Goal: Check status: Check status

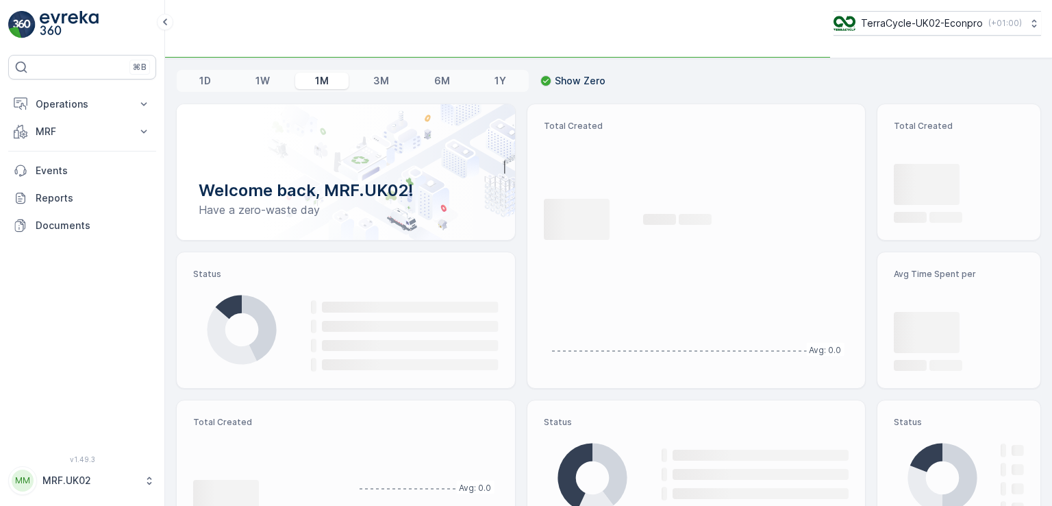
click at [418, 149] on div "Welcome back, MRF.UK02! Have a zero-waste day" at bounding box center [346, 172] width 306 height 103
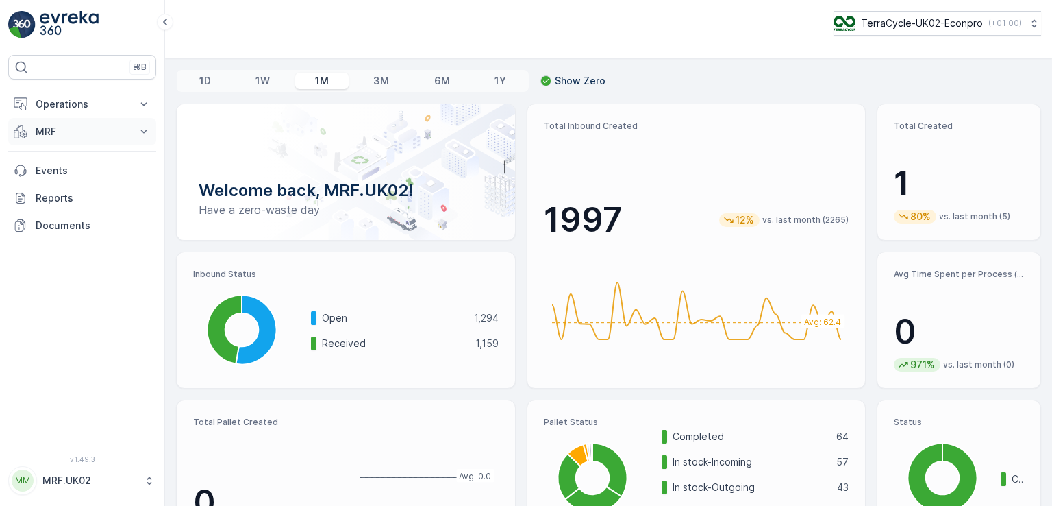
click at [62, 130] on p "MRF" at bounding box center [82, 132] width 93 height 14
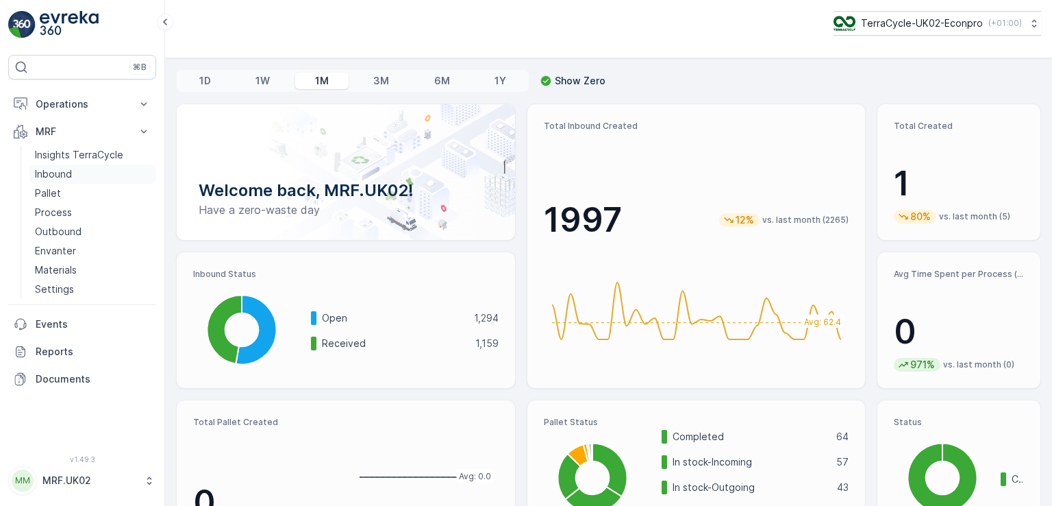
click at [74, 182] on link "Inbound" at bounding box center [92, 173] width 127 height 19
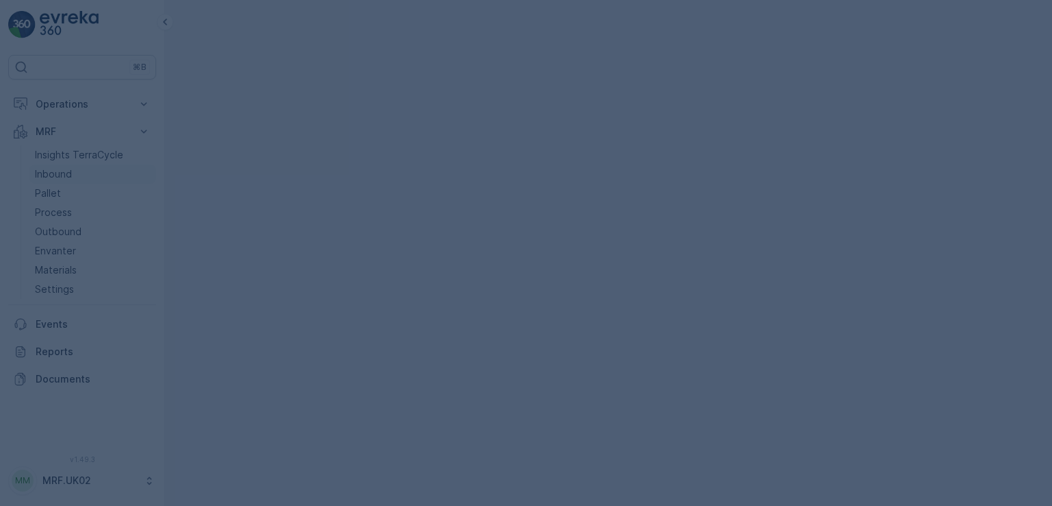
click at [74, 182] on div at bounding box center [526, 253] width 1052 height 506
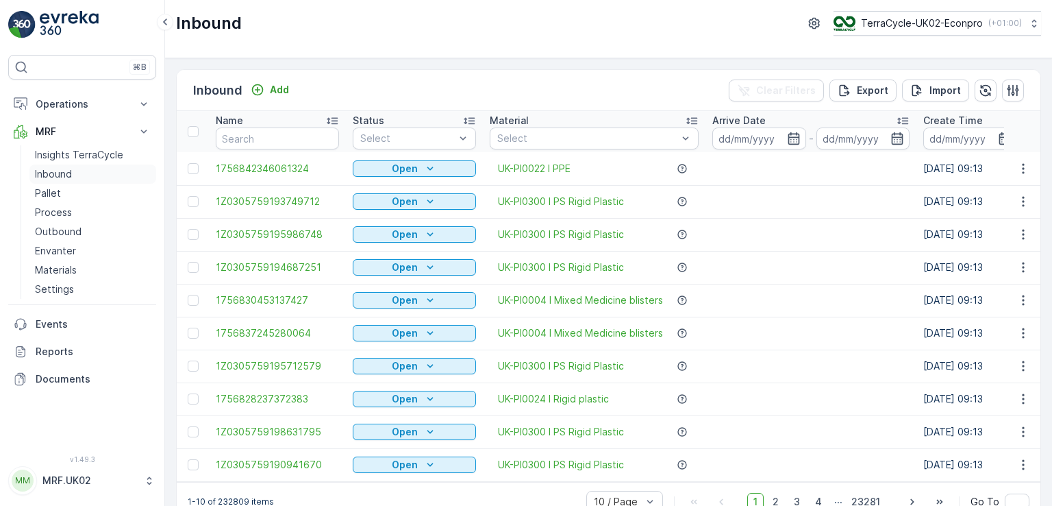
click at [62, 176] on p "Inbound" at bounding box center [53, 174] width 37 height 14
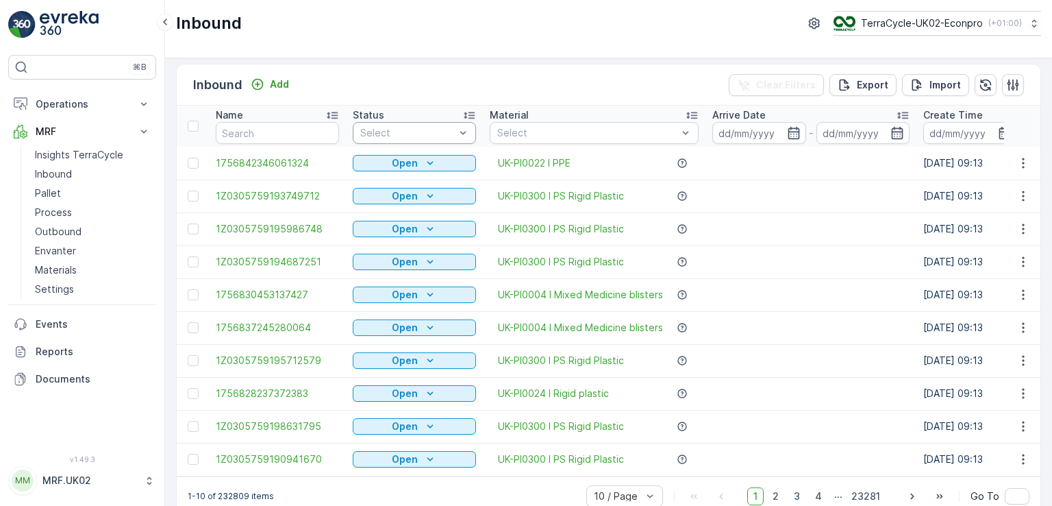
scroll to position [5, 0]
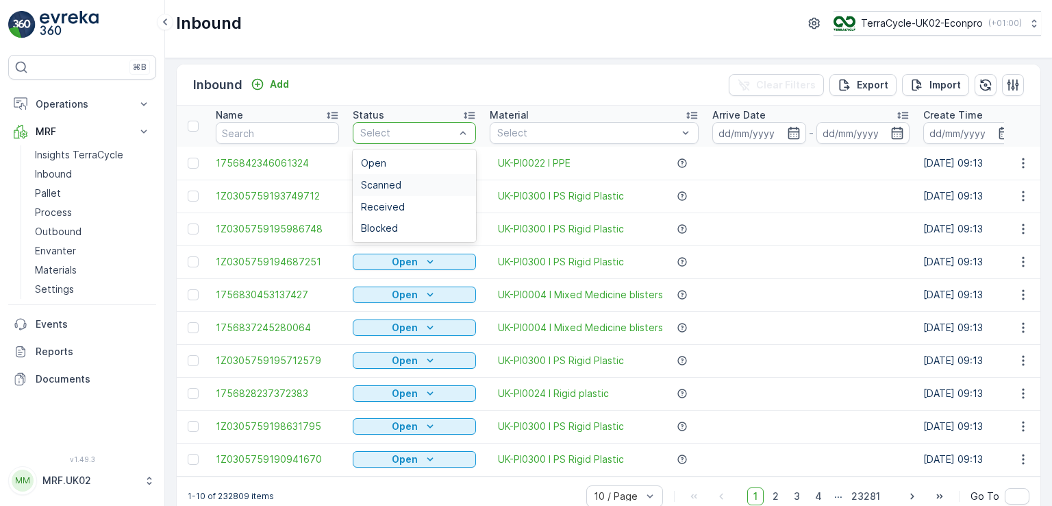
click at [401, 184] on div "Scanned" at bounding box center [414, 184] width 107 height 11
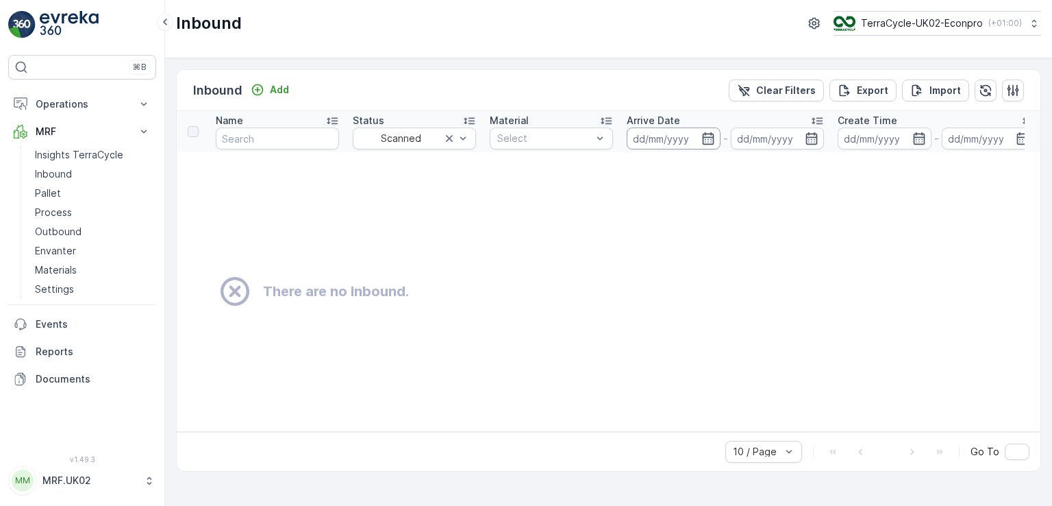
click at [649, 142] on input at bounding box center [674, 138] width 94 height 22
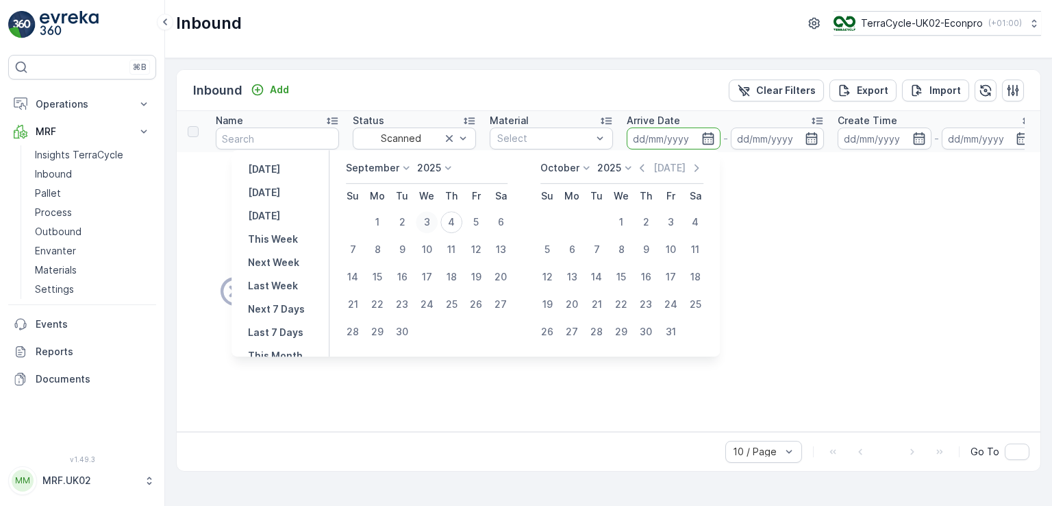
click at [432, 221] on div "3" at bounding box center [427, 222] width 22 height 22
type input "[DATE]"
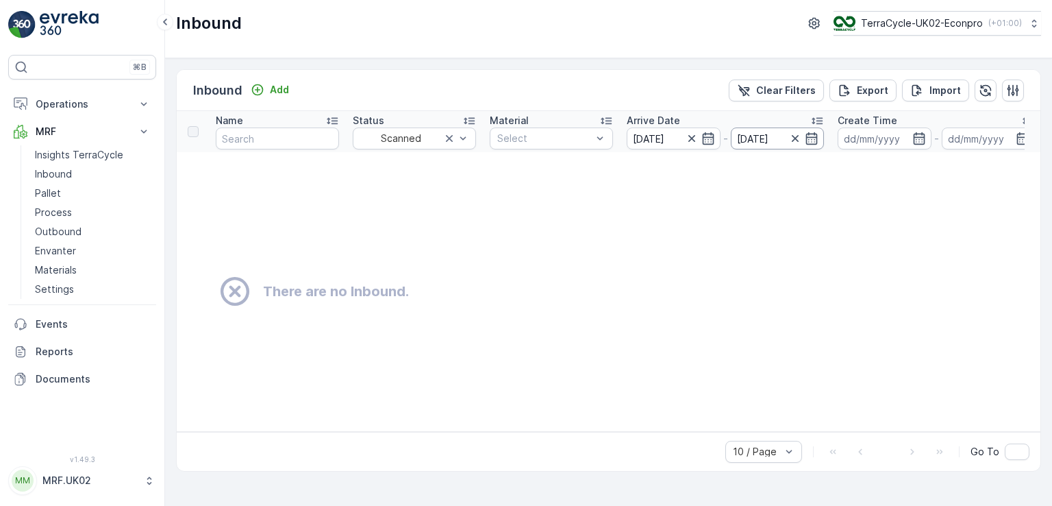
click at [751, 138] on input "[DATE]" at bounding box center [778, 138] width 94 height 22
click at [77, 169] on link "Inbound" at bounding box center [92, 173] width 127 height 19
click at [60, 210] on p "Process" at bounding box center [53, 212] width 37 height 14
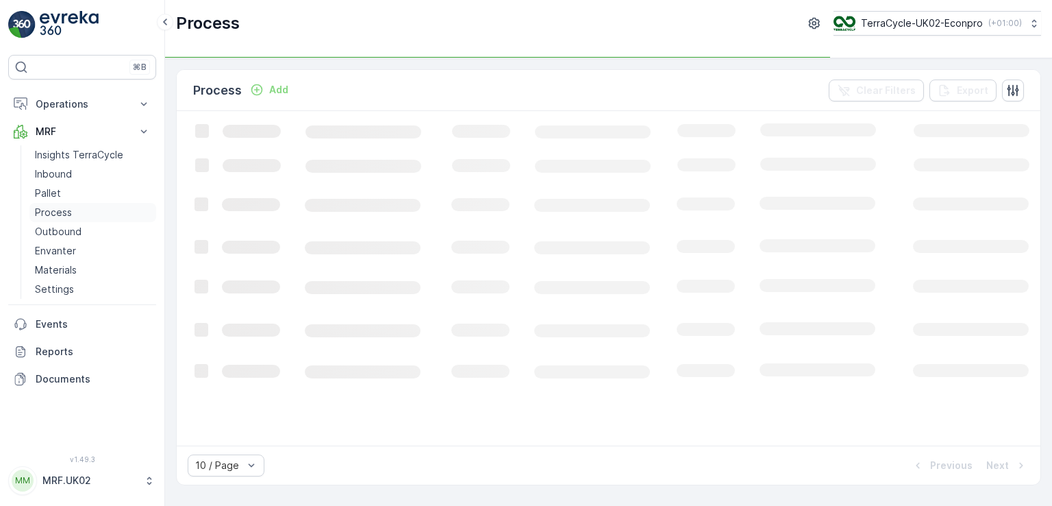
click at [60, 210] on p "Process" at bounding box center [53, 212] width 37 height 14
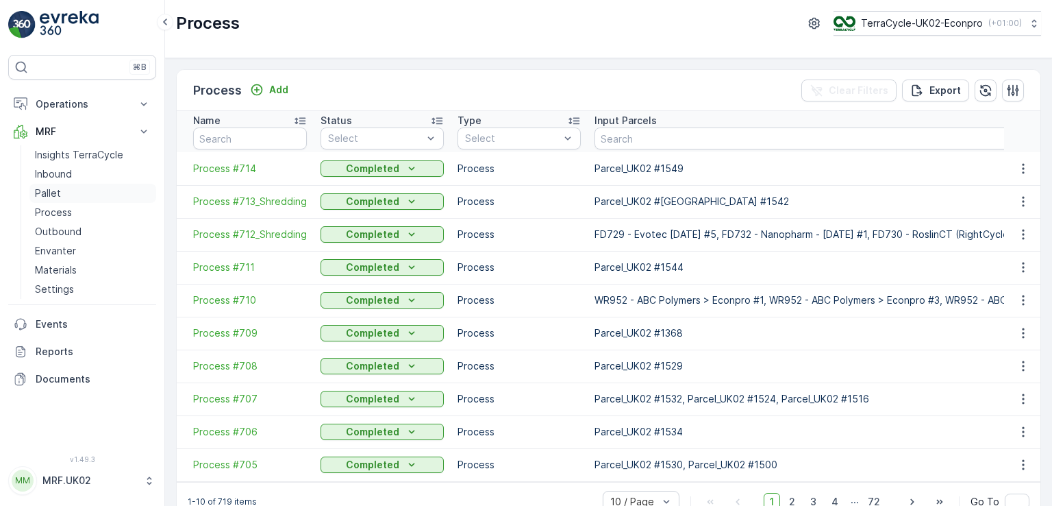
click at [55, 193] on p "Pallet" at bounding box center [48, 193] width 26 height 14
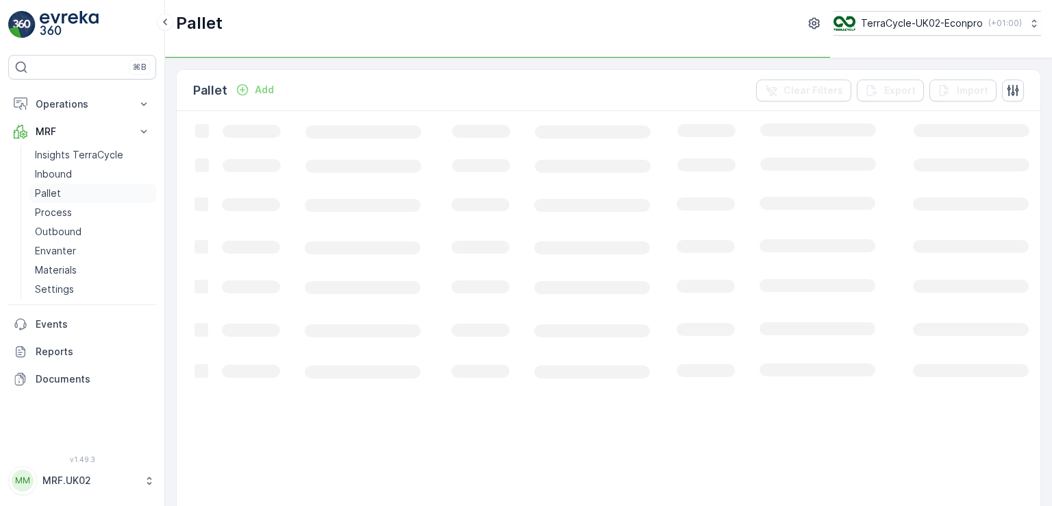
click at [55, 193] on p "Pallet" at bounding box center [48, 193] width 26 height 14
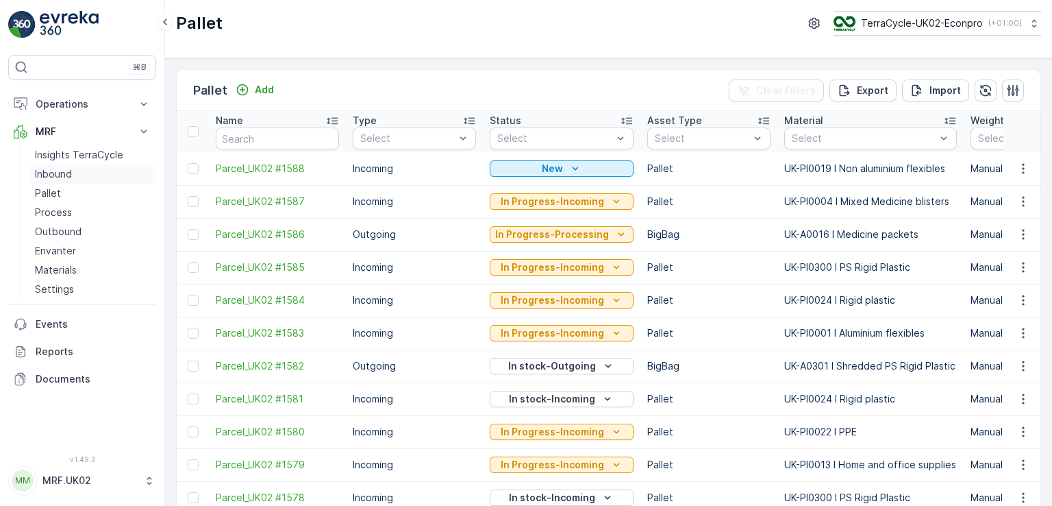
click at [88, 169] on link "Inbound" at bounding box center [92, 173] width 127 height 19
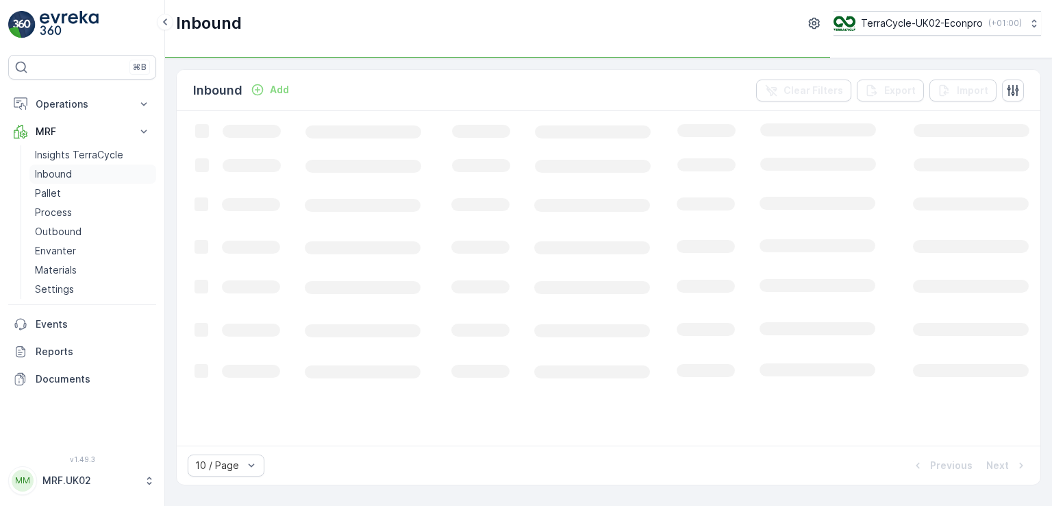
click at [88, 169] on link "Inbound" at bounding box center [92, 173] width 127 height 19
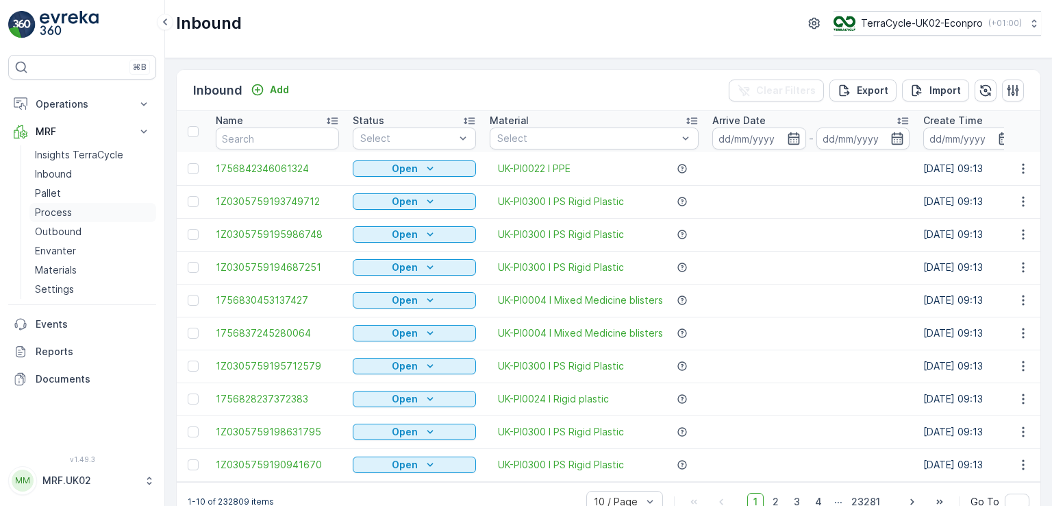
click at [56, 210] on p "Process" at bounding box center [53, 212] width 37 height 14
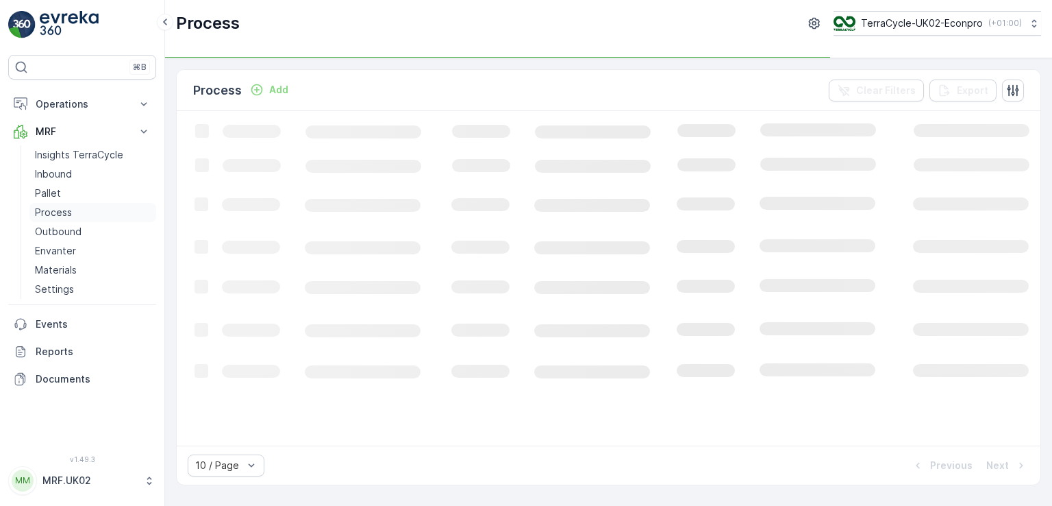
click at [56, 210] on p "Process" at bounding box center [53, 212] width 37 height 14
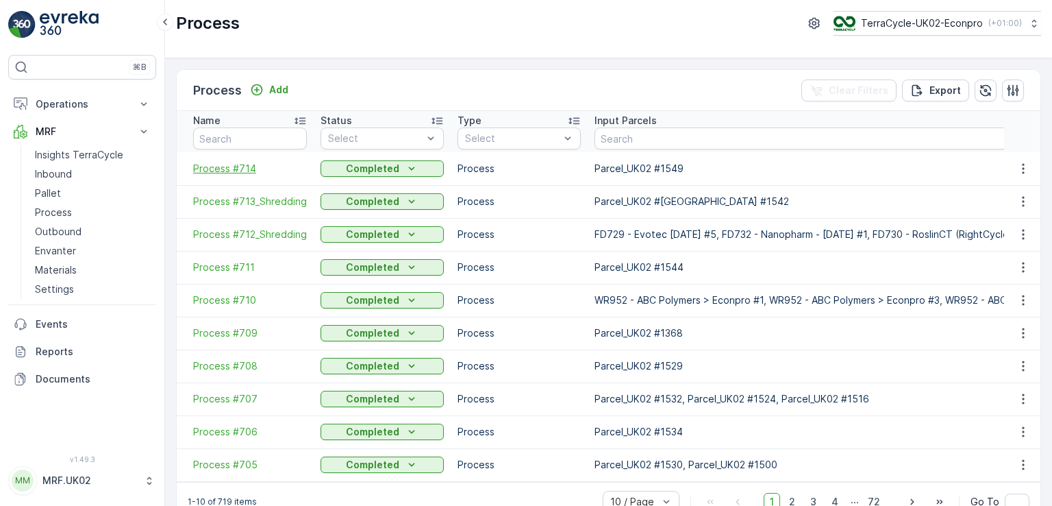
click at [232, 164] on span "Process #714" at bounding box center [250, 169] width 114 height 14
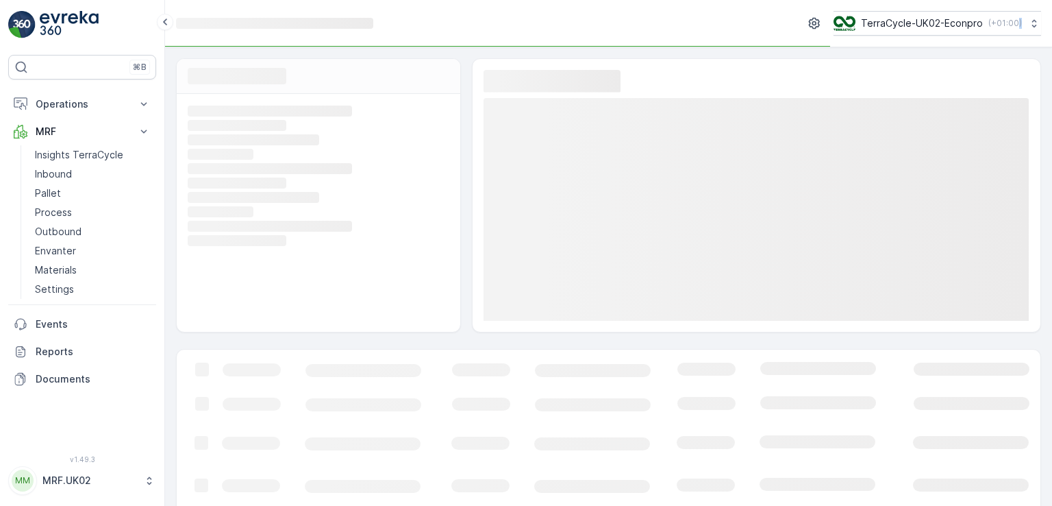
click at [232, 164] on rect at bounding box center [317, 168] width 258 height 12
